Goal: Communication & Community: Answer question/provide support

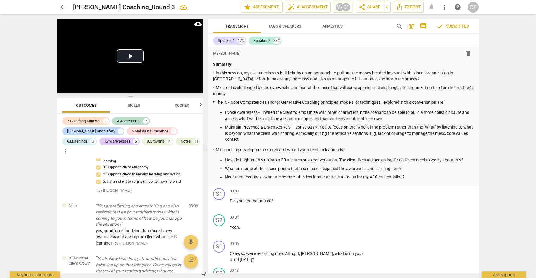
scroll to position [3062, 0]
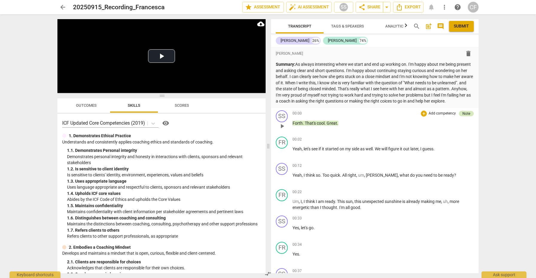
click at [469, 116] on div "Note" at bounding box center [466, 113] width 15 height 5
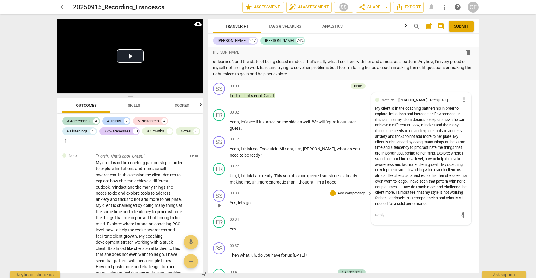
scroll to position [22, 0]
click at [396, 231] on div "FR play_arrow pause 00:34 + Add competency keyboard_arrow_right Yes ." at bounding box center [343, 226] width 270 height 26
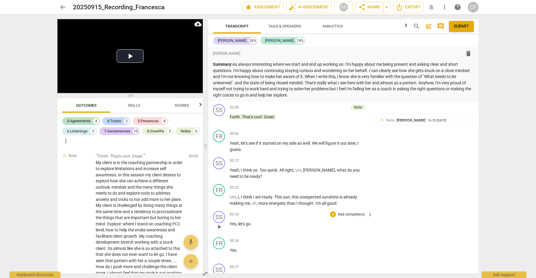
scroll to position [0, 0]
click at [218, 121] on span "play_arrow" at bounding box center [219, 119] width 7 height 7
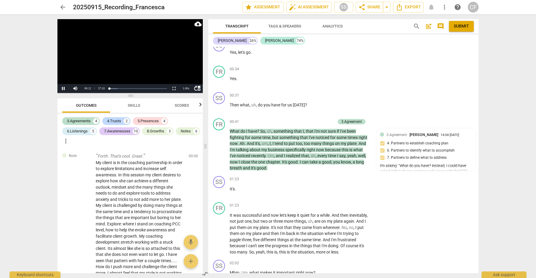
scroll to position [175, 0]
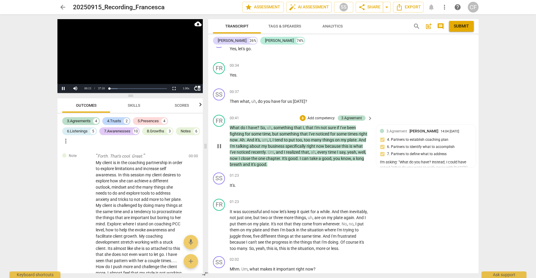
click at [219, 143] on span "pause" at bounding box center [219, 146] width 7 height 7
click at [219, 143] on span "play_arrow" at bounding box center [219, 146] width 7 height 7
click at [186, 88] on div "1.00 x" at bounding box center [186, 88] width 12 height 9
click at [186, 69] on li "1.25x" at bounding box center [186, 68] width 12 height 7
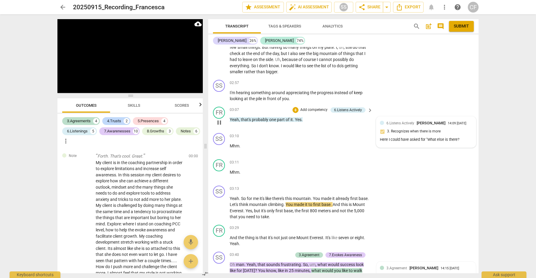
scroll to position [450, 0]
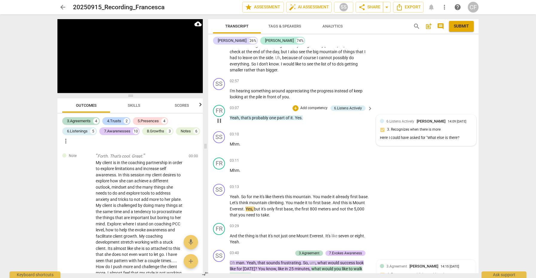
click at [403, 128] on div "6.Listens Actively Sophie Stepke 14:09 09-27-2025 3. Recognizes when there is m…" at bounding box center [426, 130] width 92 height 24
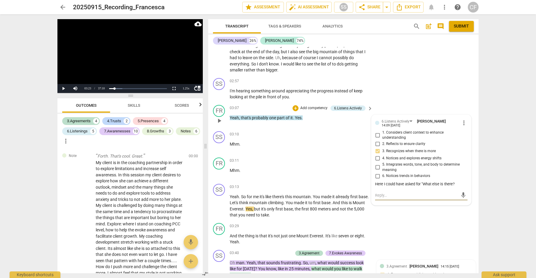
click at [386, 193] on textarea at bounding box center [416, 196] width 83 height 6
type textarea "y"
type textarea "ye"
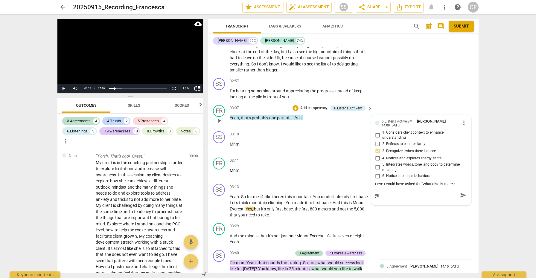
type textarea "yes"
type textarea "yes!"
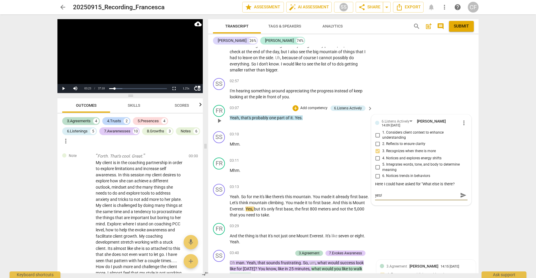
type textarea "yes!"
type textarea "yes! g"
type textarea "yes! go"
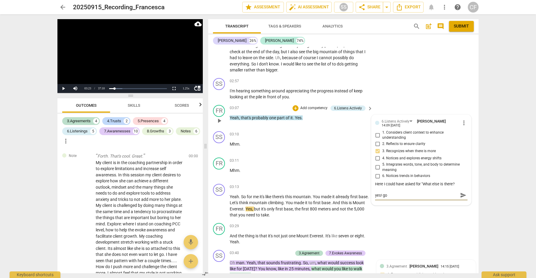
type textarea "yes! goo"
type textarea "yes! good"
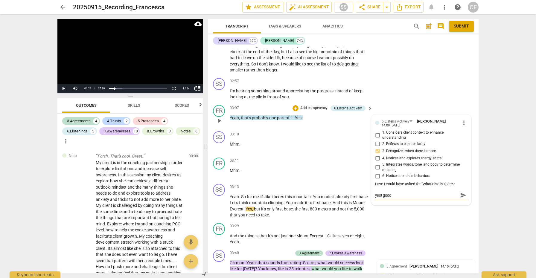
type textarea "yes! good"
type textarea "yes! good c"
type textarea "yes! good ca"
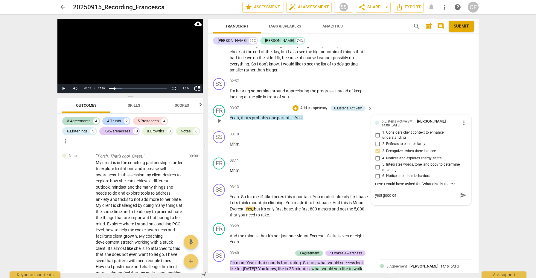
type textarea "yes! good cat"
type textarea "yes! good catc"
type textarea "yes! good catch"
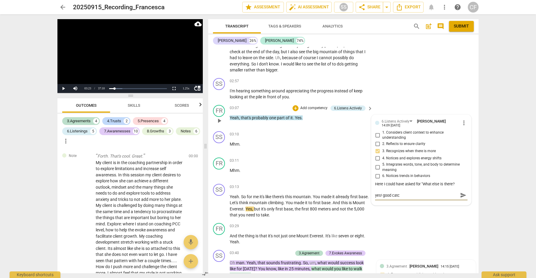
type textarea "yes! good catch"
type textarea "yes! good catch."
click at [461, 192] on span "send" at bounding box center [463, 195] width 7 height 7
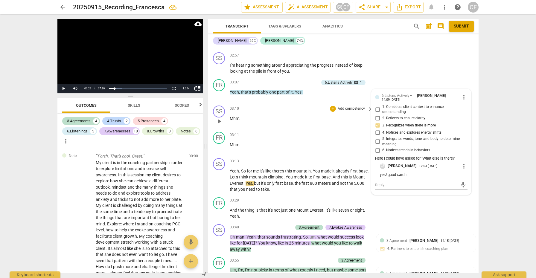
scroll to position [476, 0]
click at [332, 158] on div "+" at bounding box center [333, 161] width 6 height 6
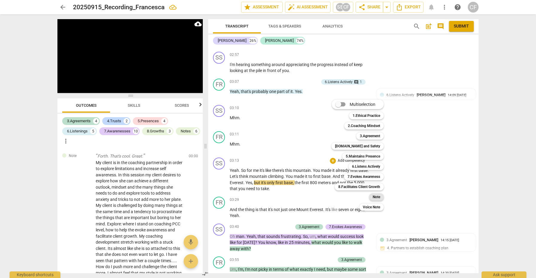
click at [377, 196] on b "Note" at bounding box center [376, 197] width 7 height 7
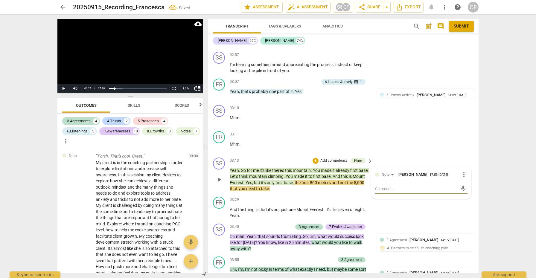
scroll to position [265, 0]
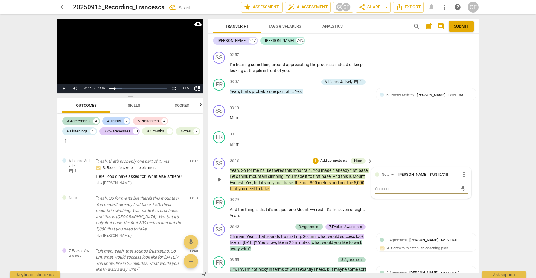
click at [397, 186] on textarea at bounding box center [416, 189] width 83 height 6
type textarea "y"
type textarea "yo"
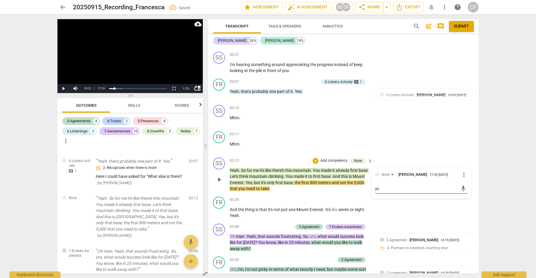
type textarea "you"
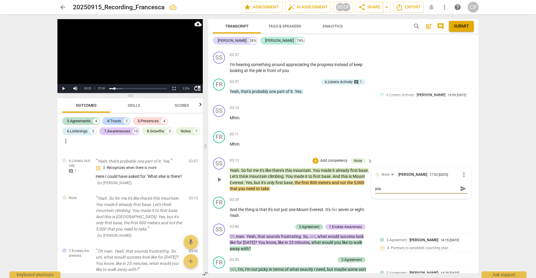
type textarea "you"
type textarea "you'"
type textarea "you'r"
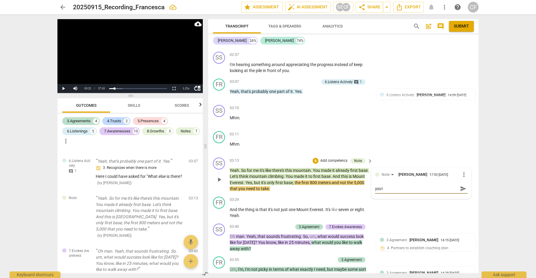
type textarea "you're"
type textarea "you're i"
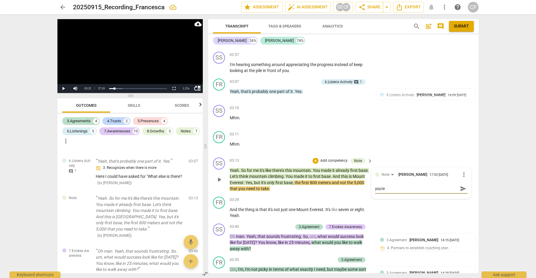
type textarea "you're i"
type textarea "you're in"
type textarea "you're inc"
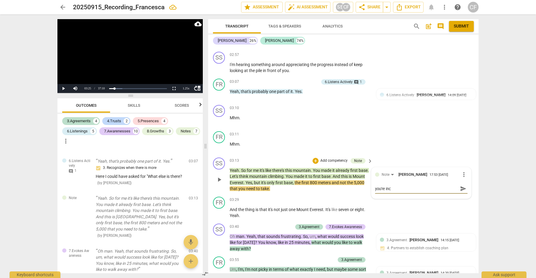
type textarea "you're incl"
type textarea "you're incli"
type textarea "you're inclin"
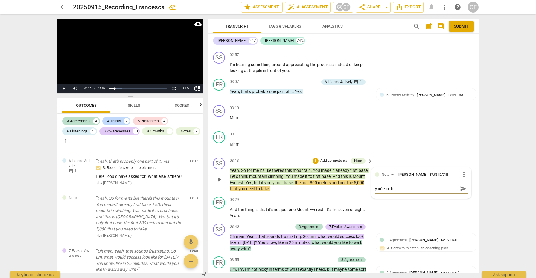
type textarea "you're inclin"
type textarea "you're incli"
type textarea "you're incl"
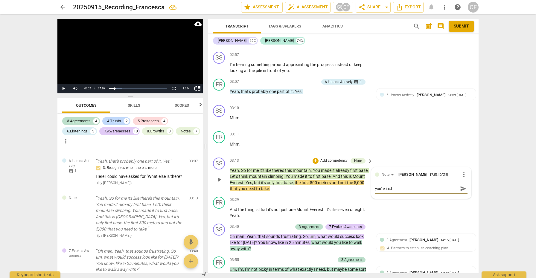
type textarea "you're inc"
type textarea "you're in"
type textarea "you're i"
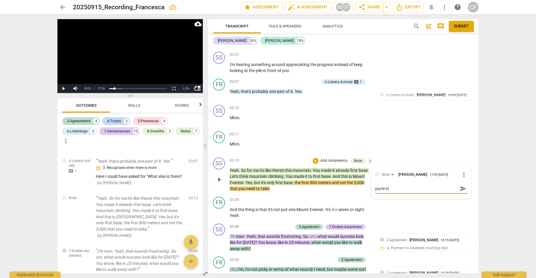
type textarea "you're i"
type textarea "you're"
type textarea "you're d"
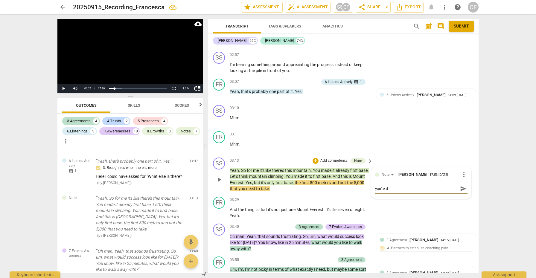
type textarea "you're do"
type textarea "you're dou"
type textarea "you're doub"
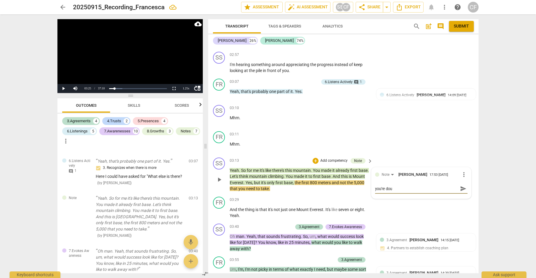
type textarea "you're doub"
type textarea "you're doubl"
type textarea "you're doubli"
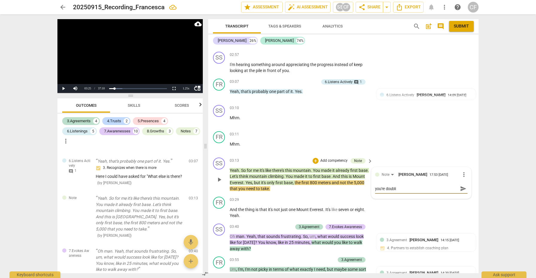
type textarea "you're doublin"
type textarea "you're doubling"
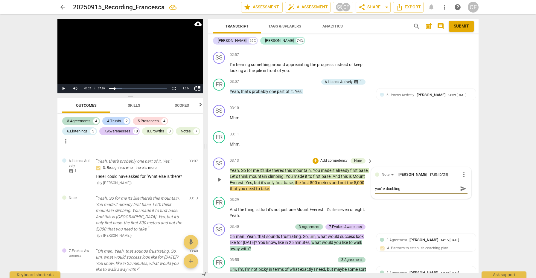
type textarea "you're doubling"
type textarea "you're doubling d"
type textarea "you're doubling do"
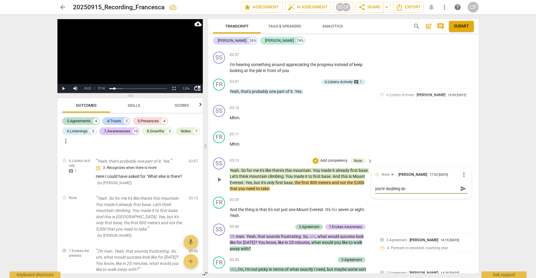
type textarea "you're doubling dow"
type textarea "you're doubling down"
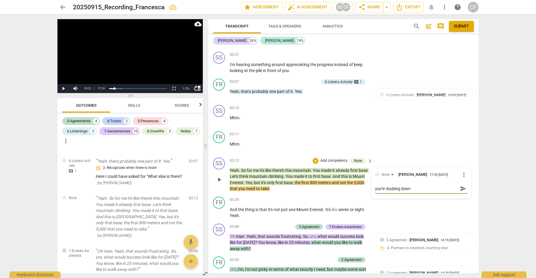
type textarea "you're doubling down"
type textarea "you're doubling down o"
type textarea "you're doubling down on"
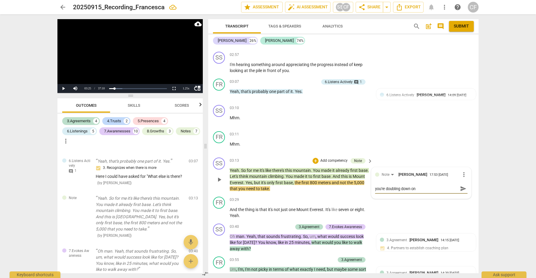
type textarea "you're doubling down on"
type textarea "you're doubling down on y"
type textarea "you're doubling down on yo"
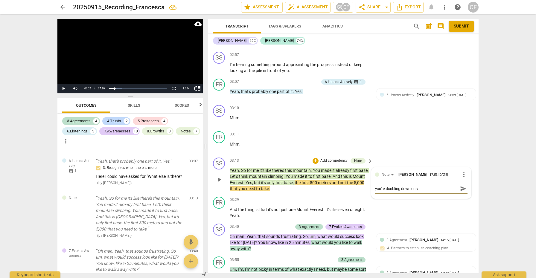
type textarea "you're doubling down on yo"
type textarea "you're doubling down on you"
type textarea "you're doubling down on your"
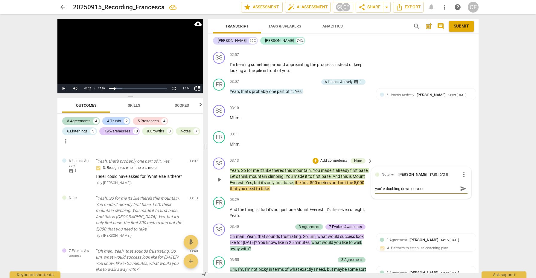
type textarea "you're doubling down on your"
type textarea "you're doubling down on your i"
type textarea "you're doubling down on your"
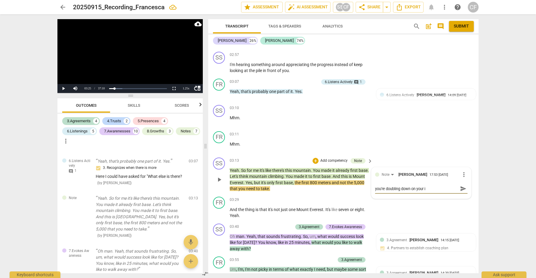
type textarea "you're doubling down on your"
type textarea "you're doubling down on your f"
type textarea "you're doubling down on your fi"
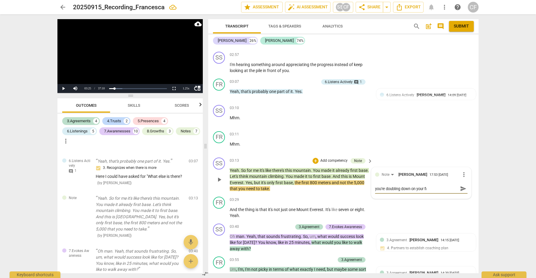
type textarea "you're doubling down on your fir"
type textarea "you're doubling down on your firs"
type textarea "you're doubling down on your first"
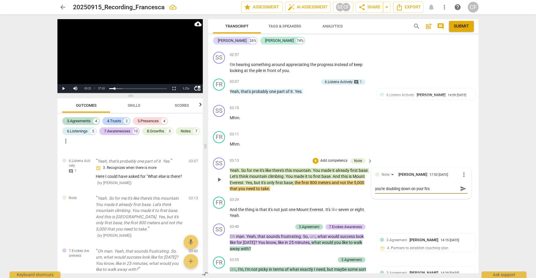
type textarea "you're doubling down on your first"
type textarea "you're doubling down on your first o"
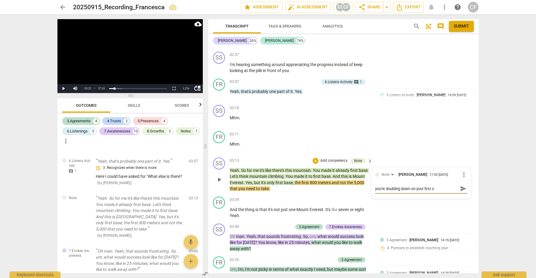
type textarea "you're doubling down on your first ob"
type textarea "you're doubling down on your first obs"
type textarea "you're doubling down on your first obse"
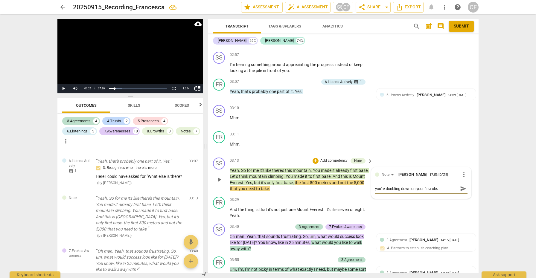
type textarea "you're doubling down on your first obse"
type textarea "you're doubling down on your first obser"
type textarea "you're doubling down on your first observ"
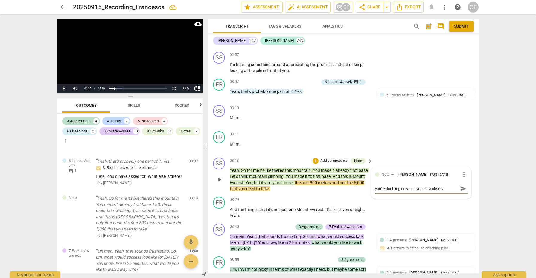
type textarea "you're doubling down on your first observa"
type textarea "you're doubling down on your first observat"
type textarea "you're doubling down on your first observati"
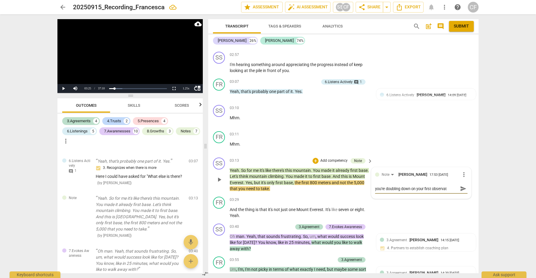
type textarea "you're doubling down on your first observati"
type textarea "you're doubling down on your first observatio"
type textarea "you're doubling down on your first observation"
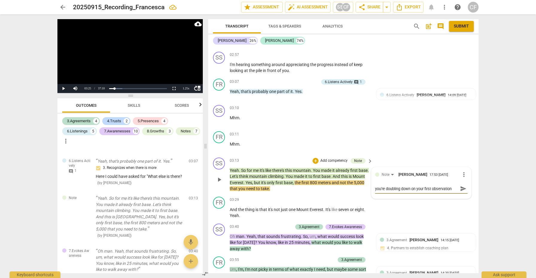
type textarea "you're doubling down on your first observation"
type textarea "you're doubling down on your first observation a"
type textarea "you're doubling down on your first observation ab"
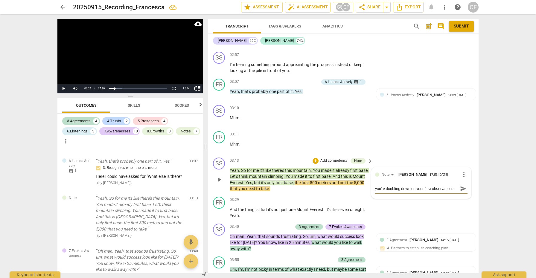
type textarea "you're doubling down on your first observation ab"
type textarea "you're doubling down on your first observation abo"
type textarea "you're doubling down on your first observation abov"
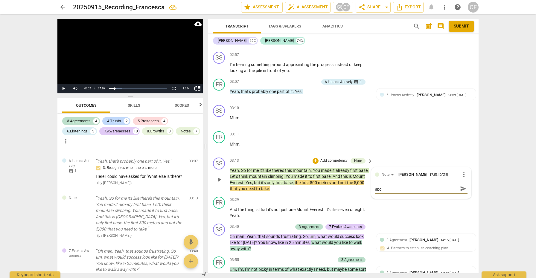
type textarea "you're doubling down on your first observation abov"
type textarea "you're doubling down on your first observation above"
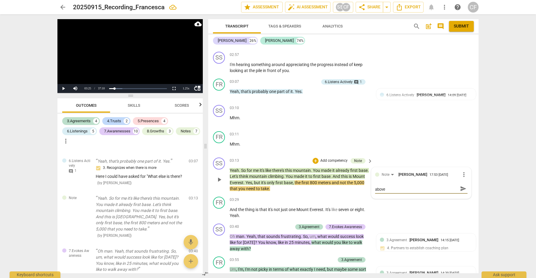
type textarea "you're doubling down on your first observation above w"
type textarea "you're doubling down on your first observation above wh"
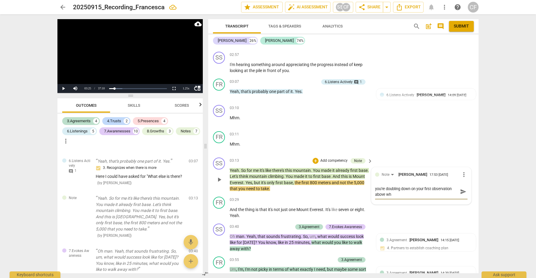
type textarea "you're doubling down on your first observation above whe"
type textarea "you're doubling down on your first observation above when"
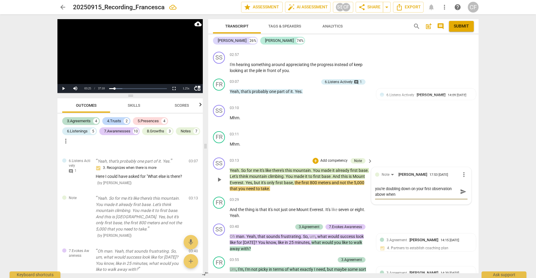
type textarea "you're doubling down on your first observation above when"
type textarea "you're doubling down on your first observation above when s"
type textarea "you're doubling down on your first observation above when sh"
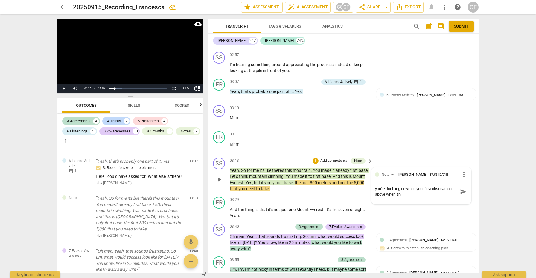
type textarea "you're doubling down on your first observation above when she"
type textarea "you're doubling down on your first observation above when she s"
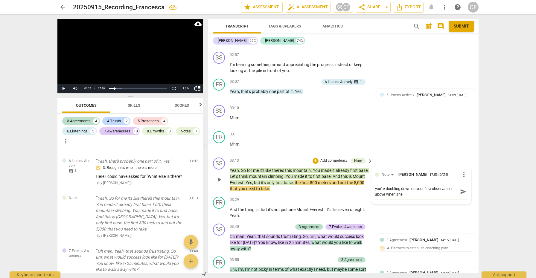
type textarea "you're doubling down on your first observation above when she s"
type textarea "you're doubling down on your first observation above when she si"
type textarea "you're doubling down on your first observation above when she sia"
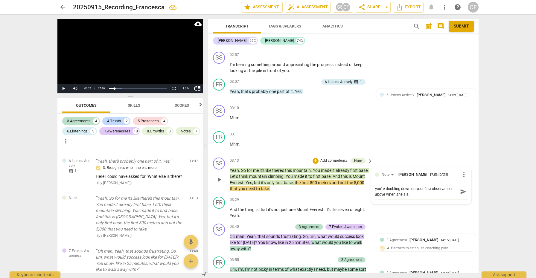
type textarea "you're doubling down on your first observation above when she siad"
type textarea "you're doubling down on your first observation above when she said"
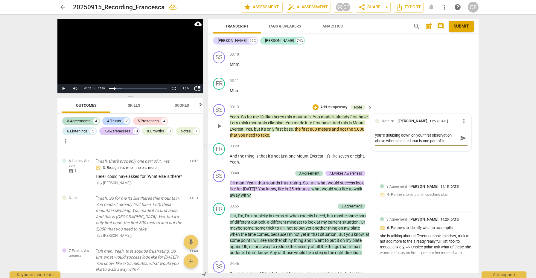
scroll to position [544, 0]
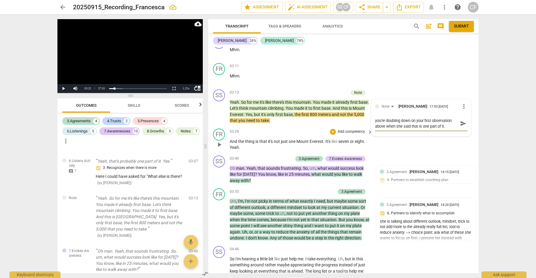
click at [218, 141] on span "play_arrow" at bounding box center [219, 144] width 7 height 7
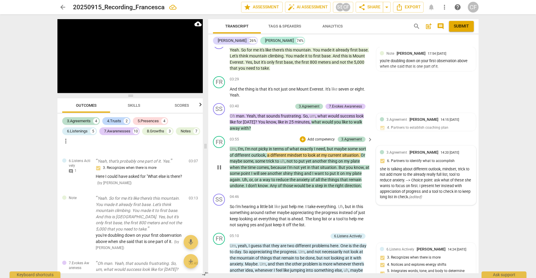
scroll to position [610, 0]
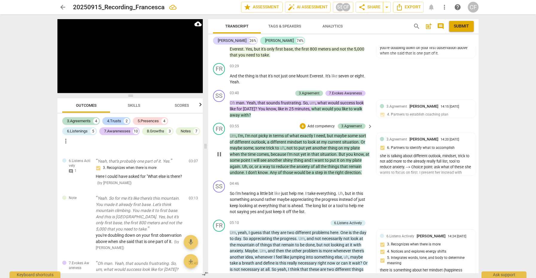
click at [221, 151] on span "pause" at bounding box center [219, 154] width 7 height 7
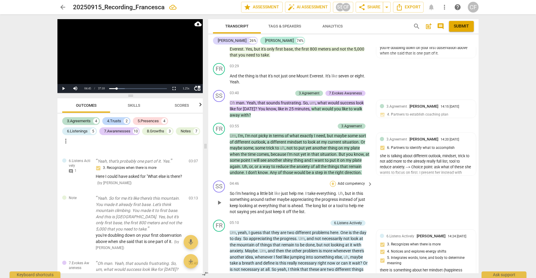
click at [331, 181] on div "+" at bounding box center [333, 184] width 6 height 6
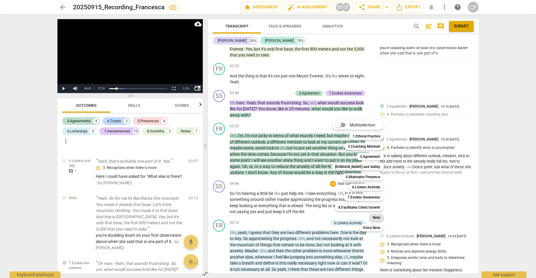
click at [377, 219] on b "Note" at bounding box center [376, 217] width 7 height 7
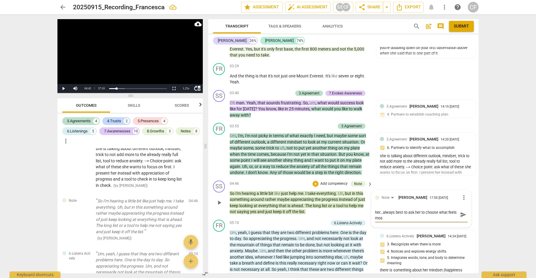
scroll to position [0, 0]
click at [462, 214] on span "send" at bounding box center [463, 217] width 7 height 7
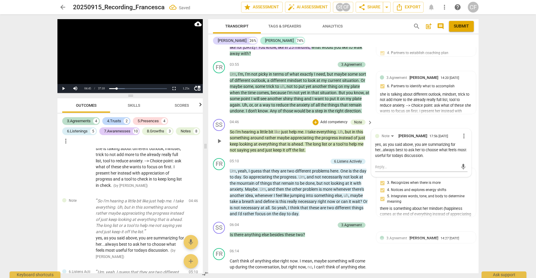
scroll to position [672, 0]
click at [221, 188] on span "play_arrow" at bounding box center [219, 191] width 7 height 7
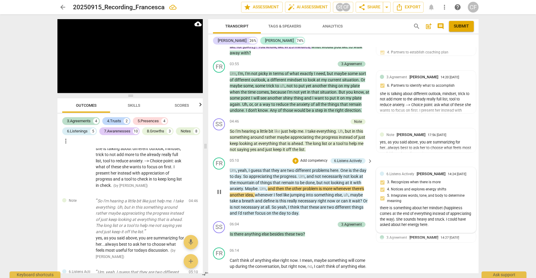
scroll to position [680, 0]
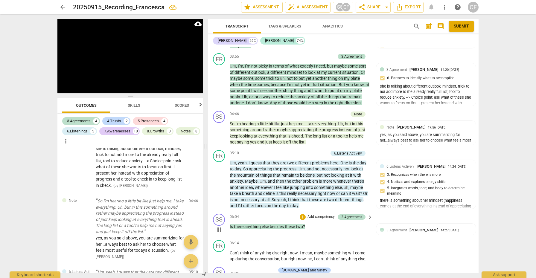
click at [218, 226] on span "pause" at bounding box center [219, 229] width 7 height 7
click at [302, 214] on div "+" at bounding box center [303, 217] width 6 height 6
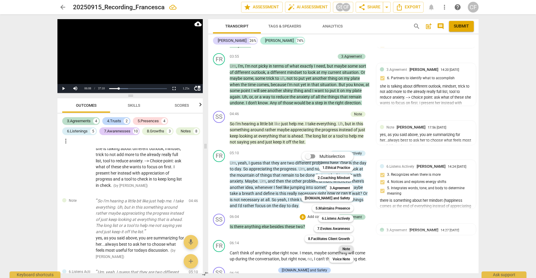
click at [347, 249] on b "Note" at bounding box center [345, 249] width 7 height 7
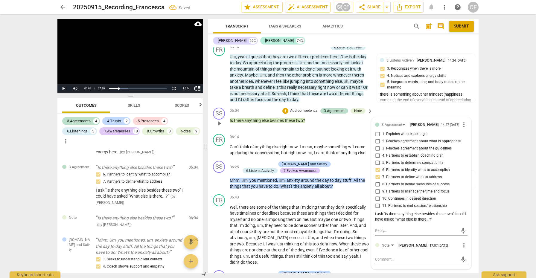
scroll to position [787, 0]
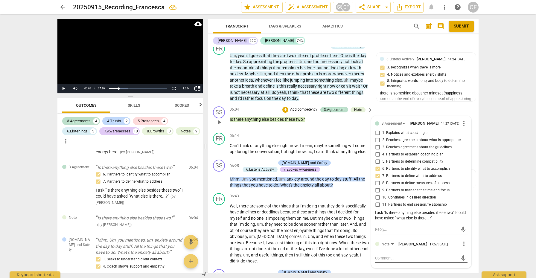
click at [395, 255] on textarea at bounding box center [416, 258] width 83 height 6
click at [460, 264] on span "send" at bounding box center [463, 267] width 7 height 7
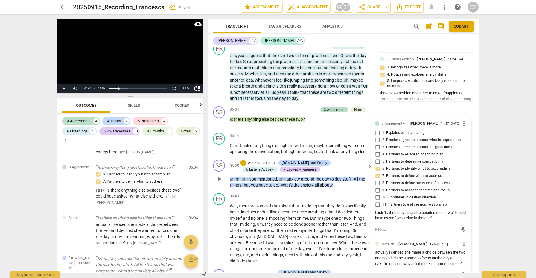
scroll to position [786, 0]
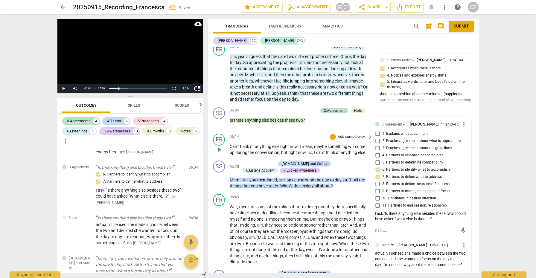
click at [220, 146] on span "play_arrow" at bounding box center [219, 149] width 7 height 7
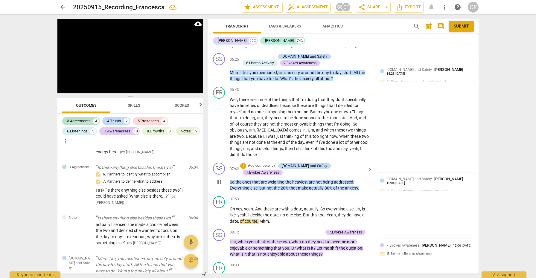
scroll to position [896, 0]
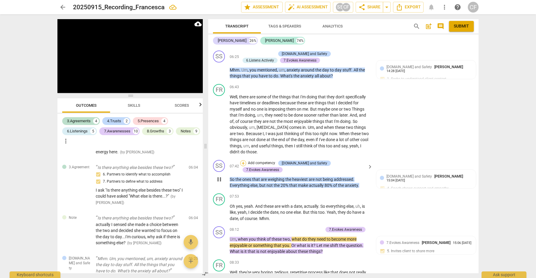
click at [246, 160] on div "+" at bounding box center [243, 163] width 6 height 6
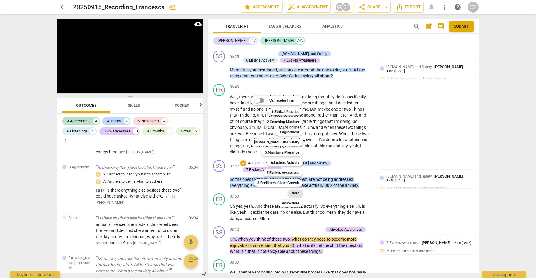
click at [299, 193] on b "Note" at bounding box center [295, 193] width 7 height 7
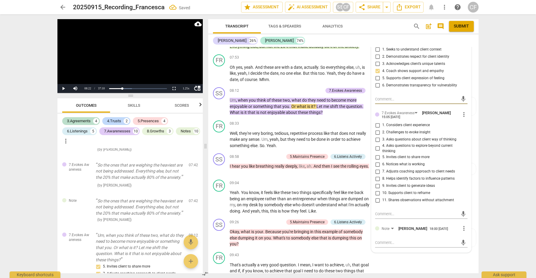
scroll to position [1063, 0]
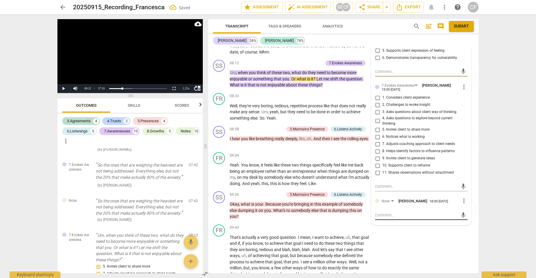
click at [389, 212] on textarea at bounding box center [416, 215] width 83 height 6
click at [462, 218] on span "send" at bounding box center [463, 221] width 7 height 7
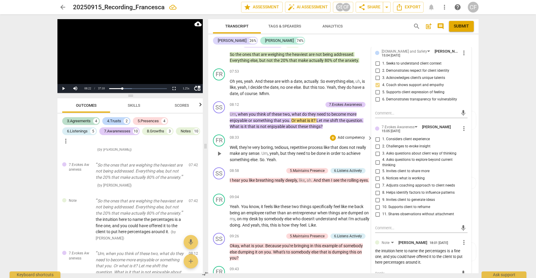
scroll to position [1019, 0]
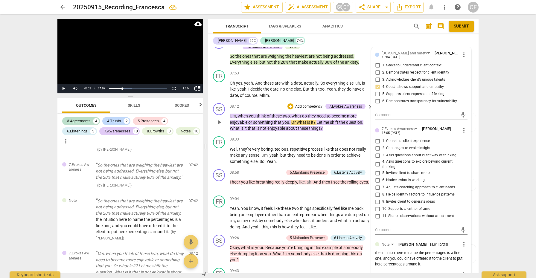
click at [222, 119] on span "play_arrow" at bounding box center [219, 122] width 7 height 7
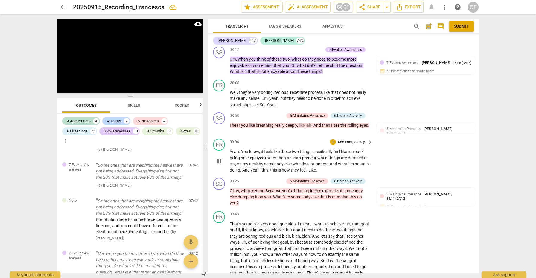
scroll to position [1078, 0]
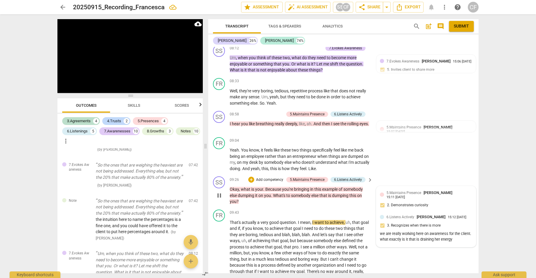
click at [405, 196] on div "15:11 09-27-2025" at bounding box center [395, 198] width 19 height 4
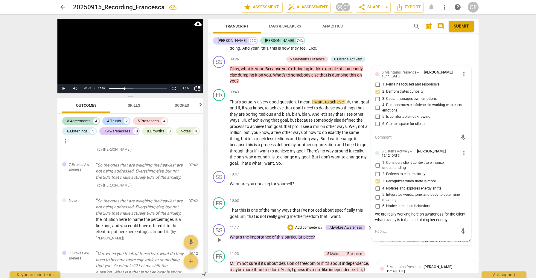
scroll to position [1199, 0]
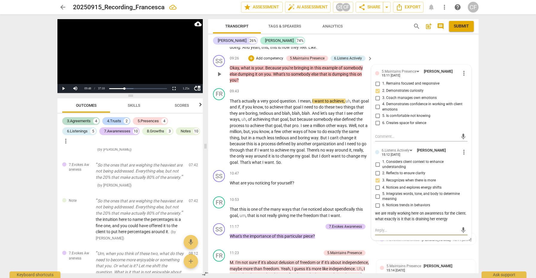
click at [389, 228] on textarea at bounding box center [416, 231] width 83 height 6
click at [380, 228] on textarea "yes!...nicely done!" at bounding box center [416, 231] width 83 height 6
click at [460, 227] on span "send" at bounding box center [463, 230] width 7 height 7
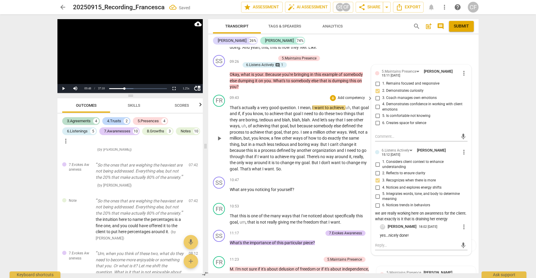
click at [219, 135] on span "play_arrow" at bounding box center [219, 138] width 7 height 7
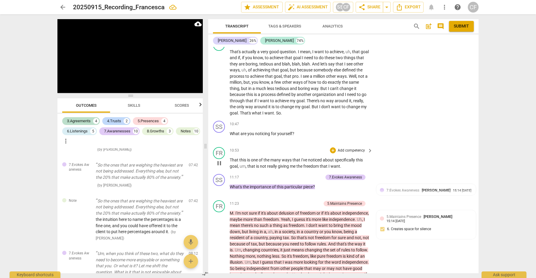
scroll to position [1283, 0]
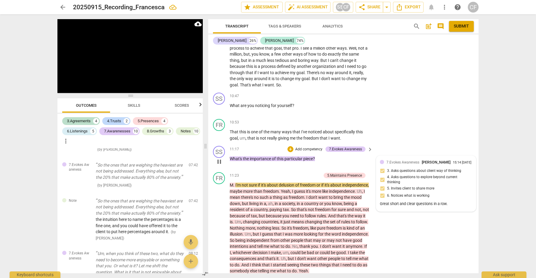
click at [408, 201] on div "Great short and clear questions in a row." at bounding box center [426, 204] width 92 height 6
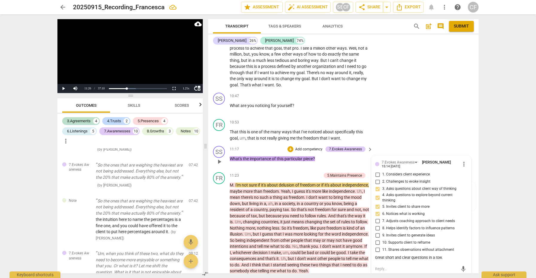
click at [386, 266] on textarea at bounding box center [416, 269] width 83 height 6
click at [460, 266] on span "send" at bounding box center [463, 269] width 7 height 7
click at [219, 225] on span "play_arrow" at bounding box center [219, 228] width 7 height 7
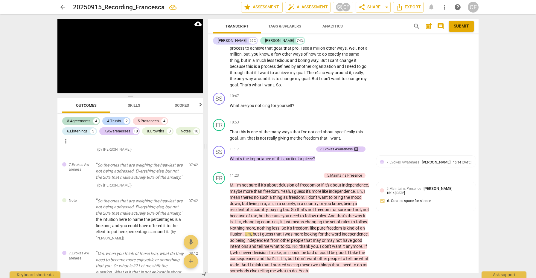
scroll to position [1316, 0]
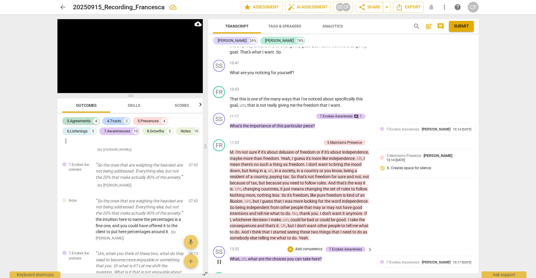
click at [220, 258] on span "pause" at bounding box center [219, 261] width 7 height 7
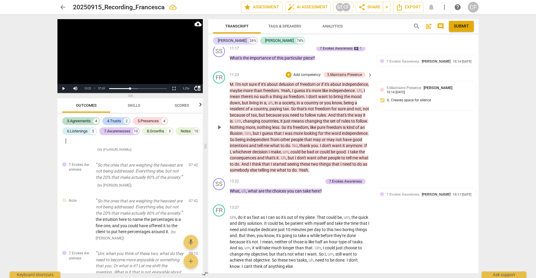
scroll to position [1386, 0]
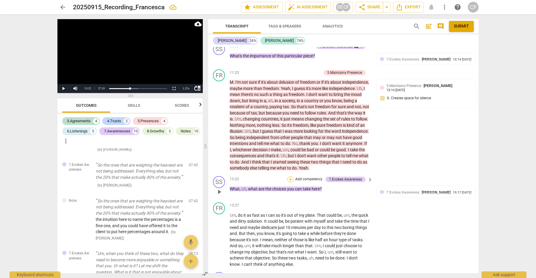
click at [290, 176] on div "+" at bounding box center [290, 179] width 6 height 6
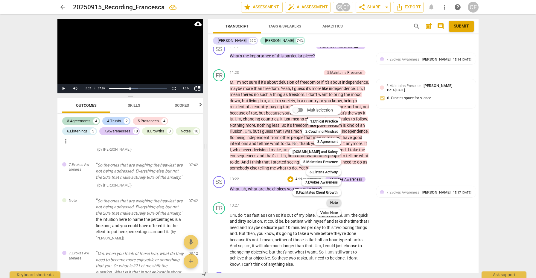
click at [332, 204] on b "Note" at bounding box center [333, 202] width 7 height 7
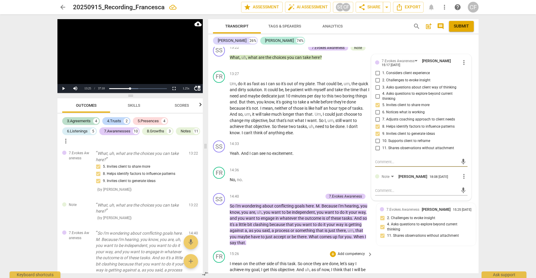
scroll to position [1515, 0]
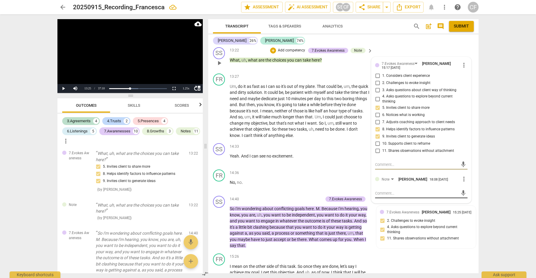
click at [392, 191] on textarea at bounding box center [416, 194] width 83 height 6
click at [461, 193] on span "send" at bounding box center [463, 196] width 7 height 7
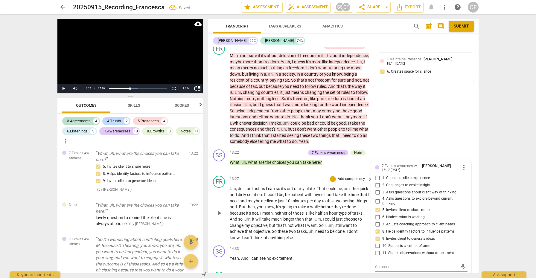
scroll to position [1411, 0]
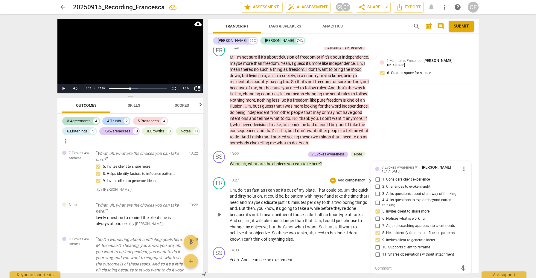
click at [249, 177] on div "13:27 + Add competency keyboard_arrow_right" at bounding box center [302, 180] width 144 height 7
